Goal: Information Seeking & Learning: Find specific fact

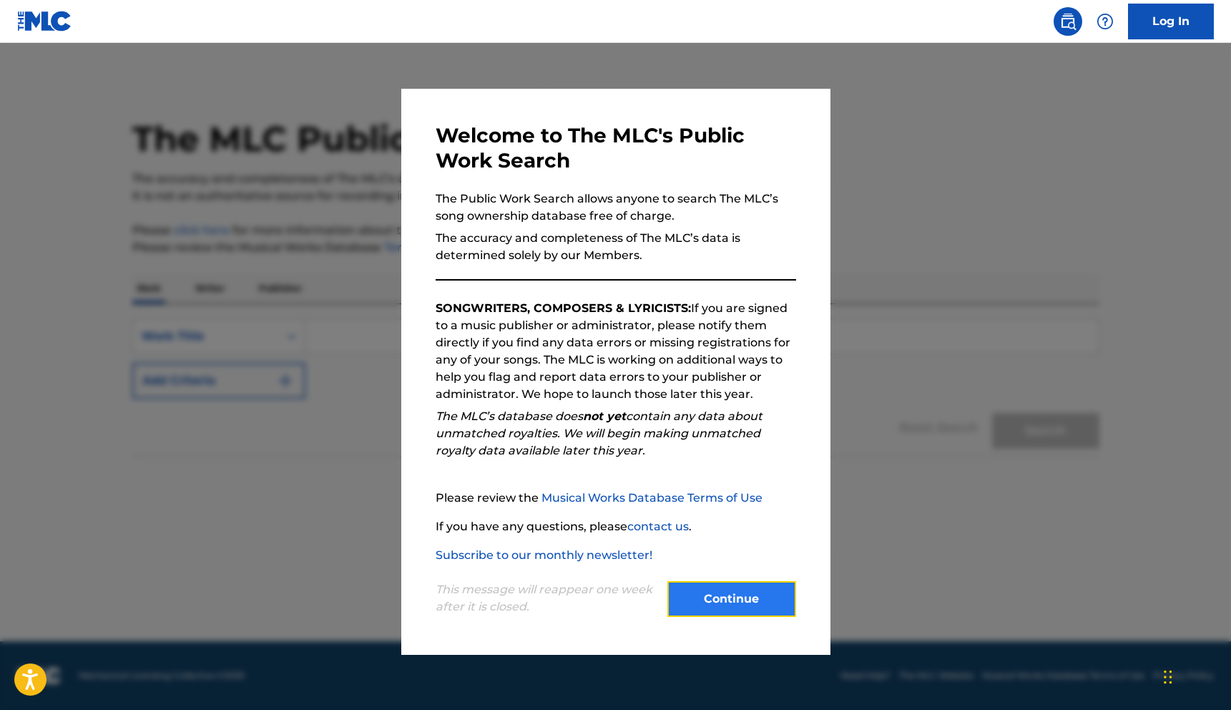
click at [733, 598] on button "Continue" at bounding box center [732, 599] width 129 height 36
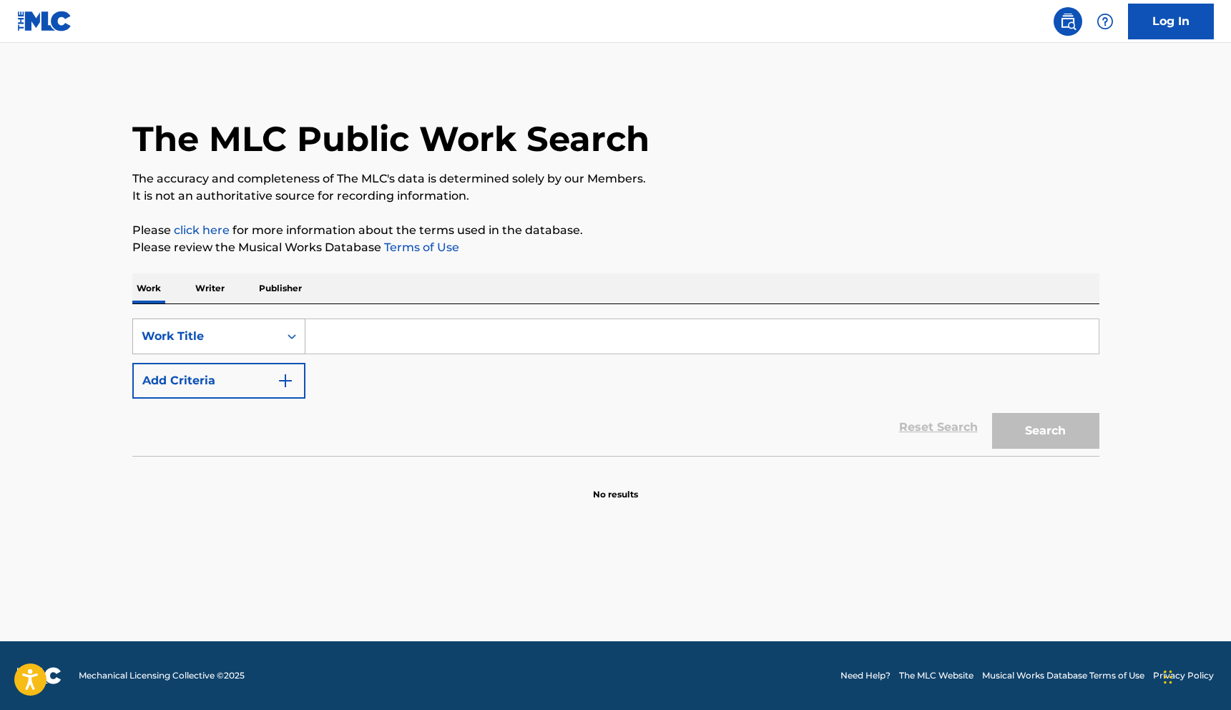
click at [289, 334] on icon "Search Form" at bounding box center [292, 336] width 14 height 14
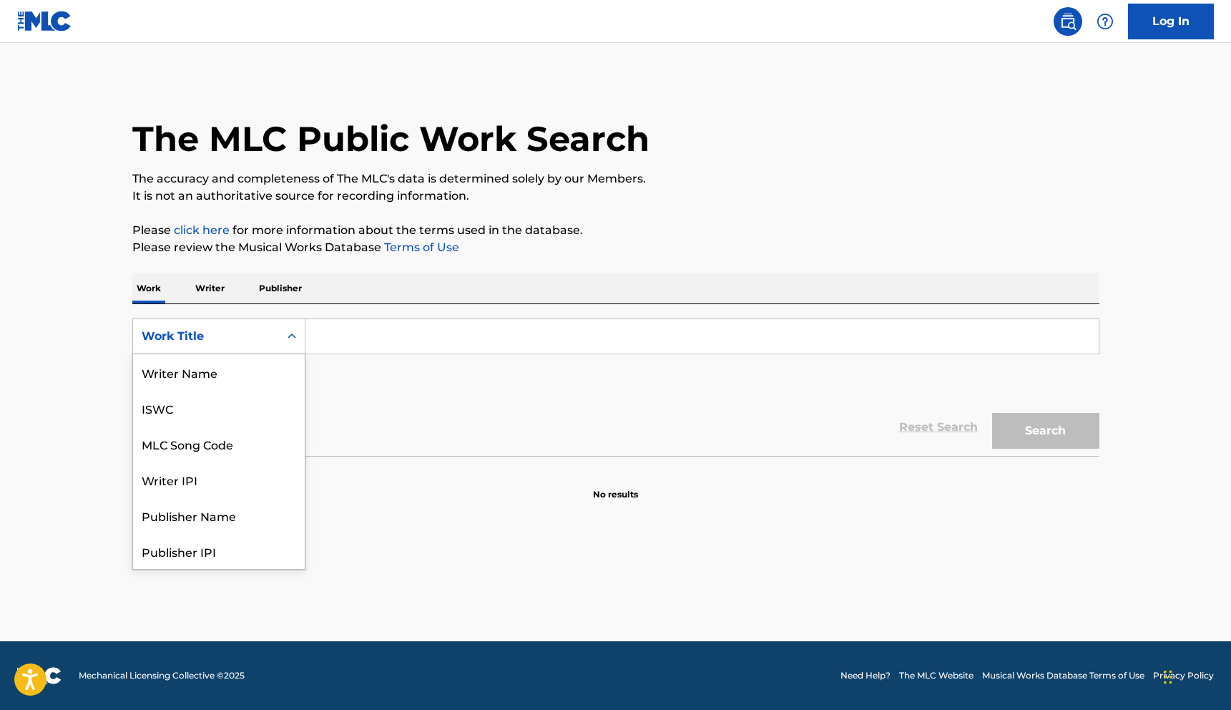
scroll to position [72, 0]
click at [191, 553] on div "Work Title" at bounding box center [219, 551] width 172 height 36
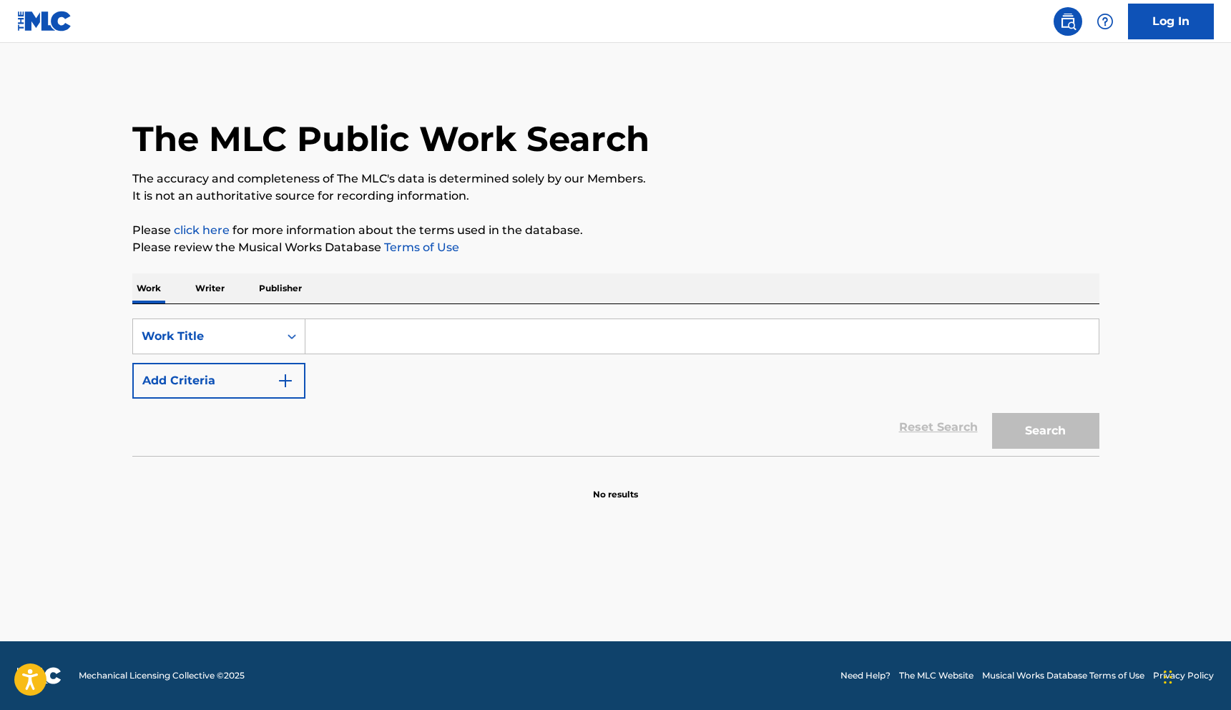
click at [215, 285] on p "Writer" at bounding box center [210, 288] width 38 height 30
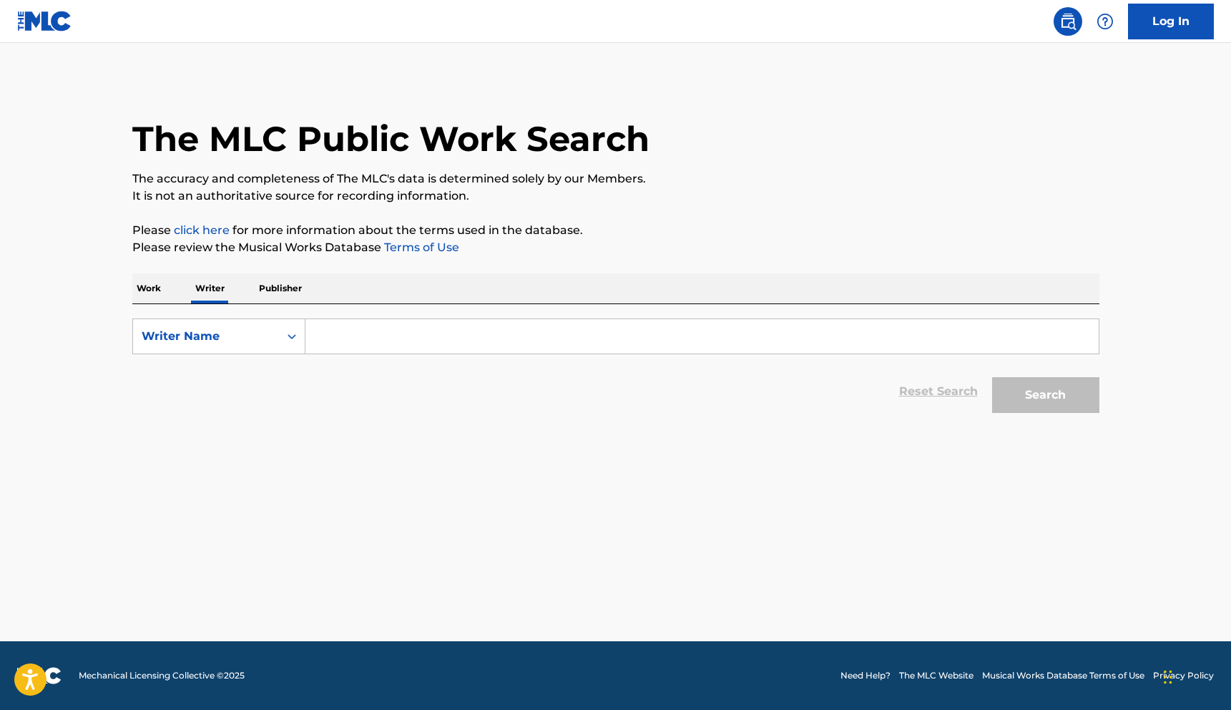
click at [346, 332] on input "Search Form" at bounding box center [703, 336] width 794 height 34
type input "[PERSON_NAME]"
click at [1013, 394] on button "Search" at bounding box center [1045, 395] width 107 height 36
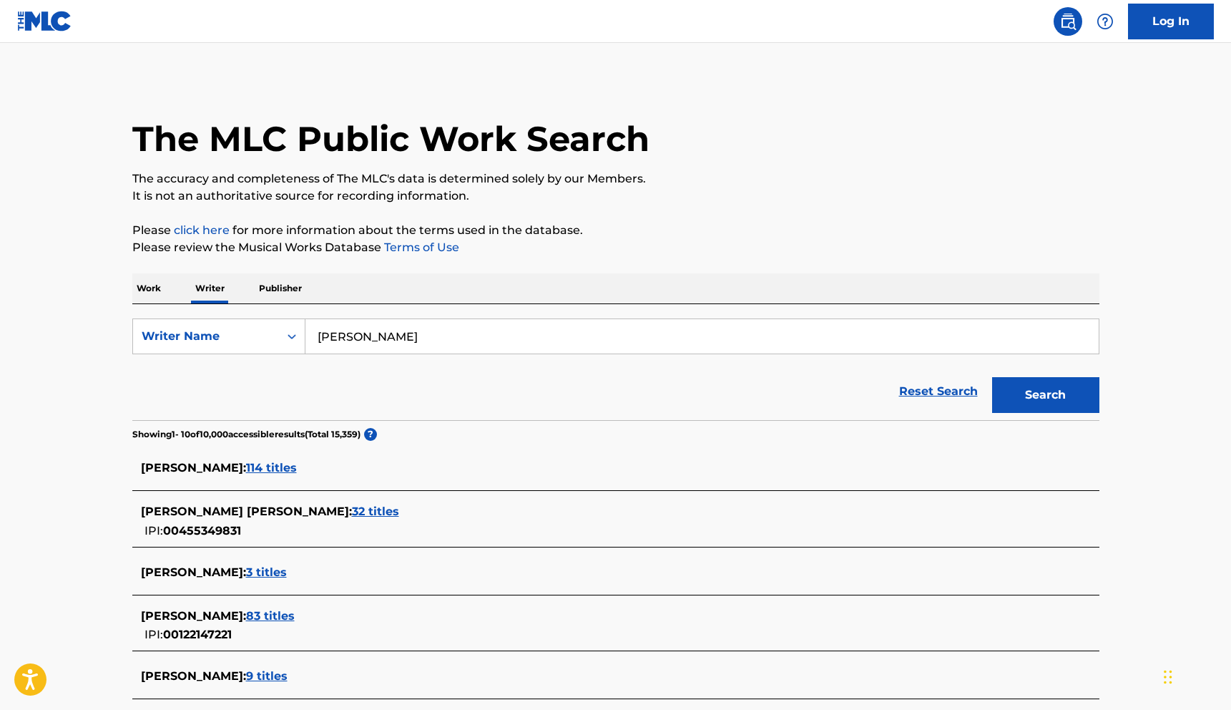
click at [296, 472] on span "114 titles" at bounding box center [271, 468] width 51 height 14
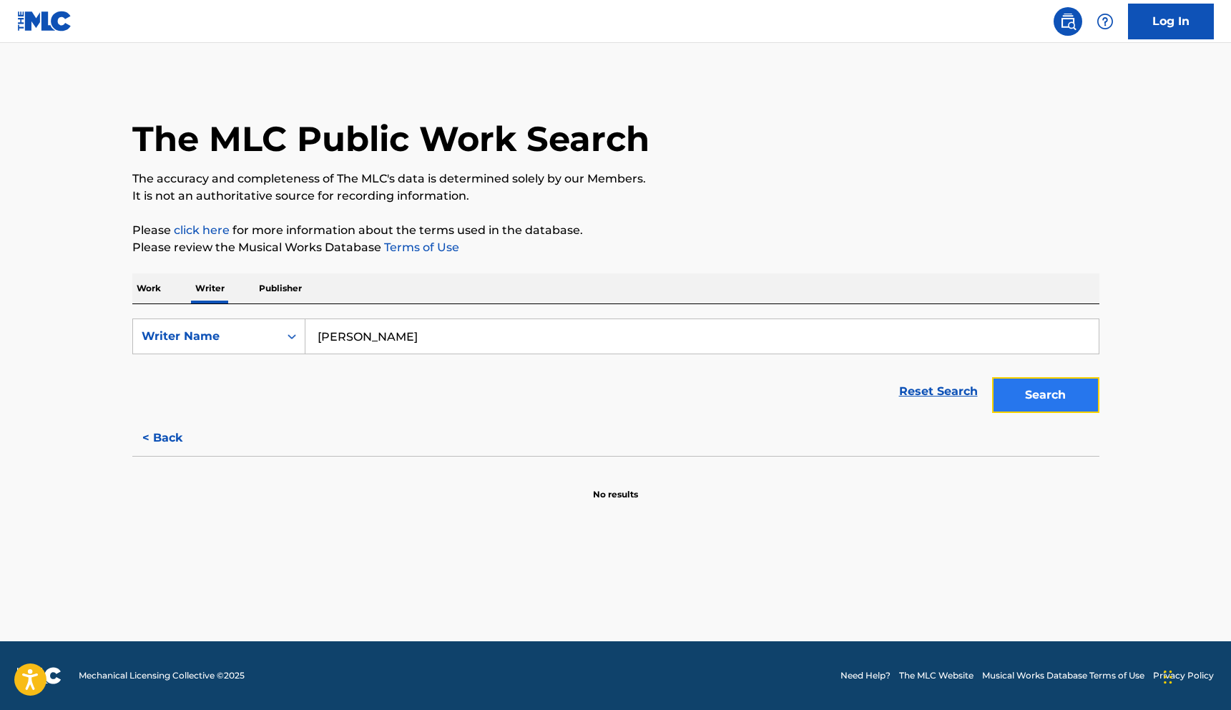
click at [1030, 386] on button "Search" at bounding box center [1045, 395] width 107 height 36
